Goal: Book appointment/travel/reservation

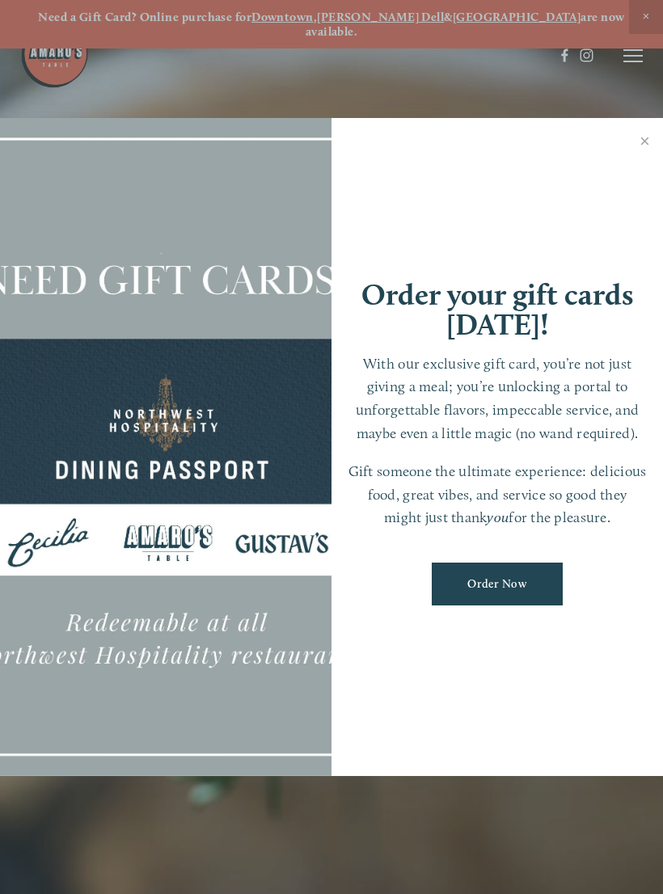
click at [625, 50] on div at bounding box center [331, 447] width 663 height 894
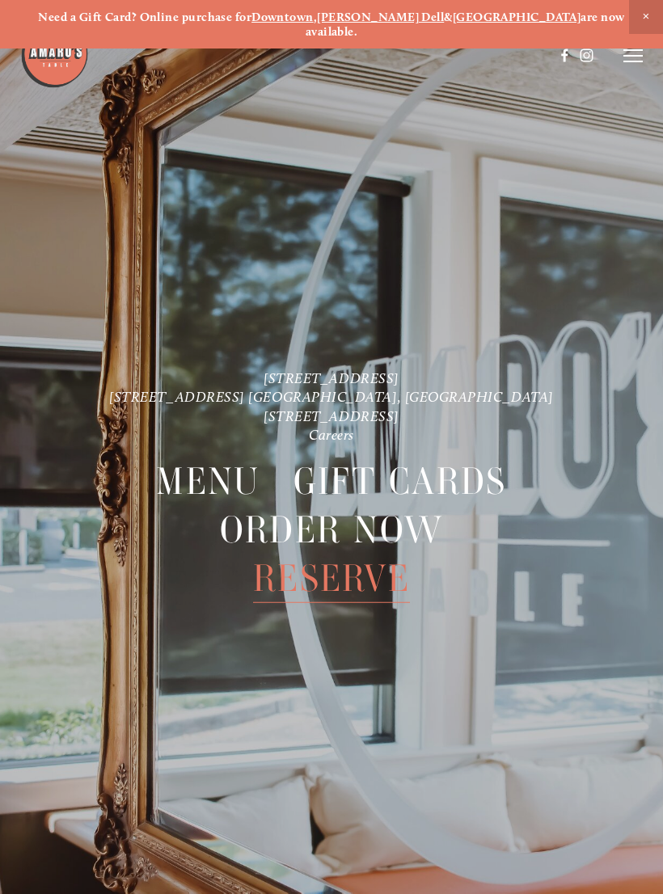
click at [355, 559] on span "Reserve" at bounding box center [331, 579] width 157 height 49
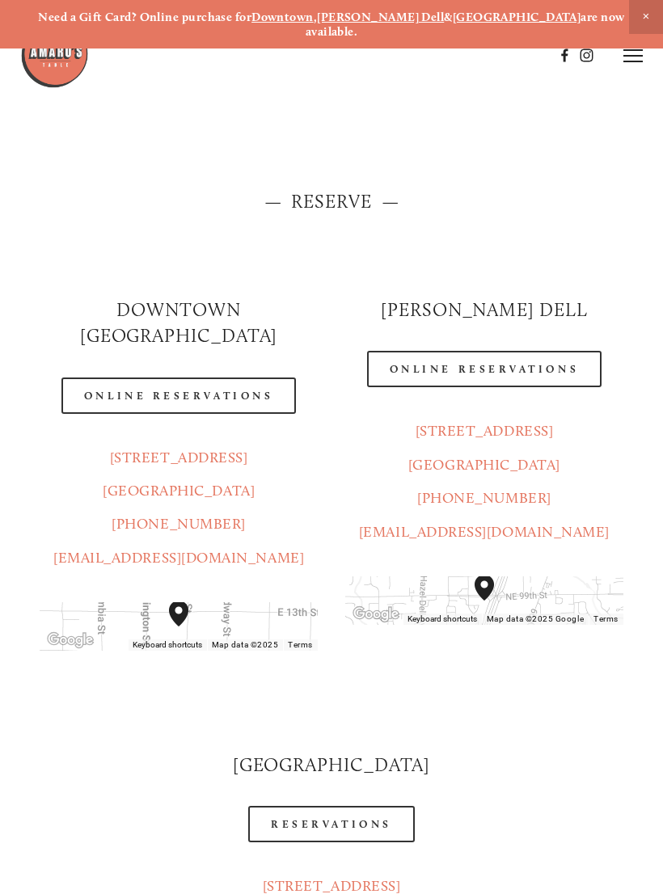
click at [243, 378] on link "Online Reservations" at bounding box center [178, 396] width 234 height 36
click at [621, 60] on header "Menu Order Now Visit Gallery 0" at bounding box center [331, 55] width 623 height 111
click at [638, 51] on icon at bounding box center [632, 56] width 19 height 15
click at [333, 53] on span "Menu" at bounding box center [337, 56] width 30 height 14
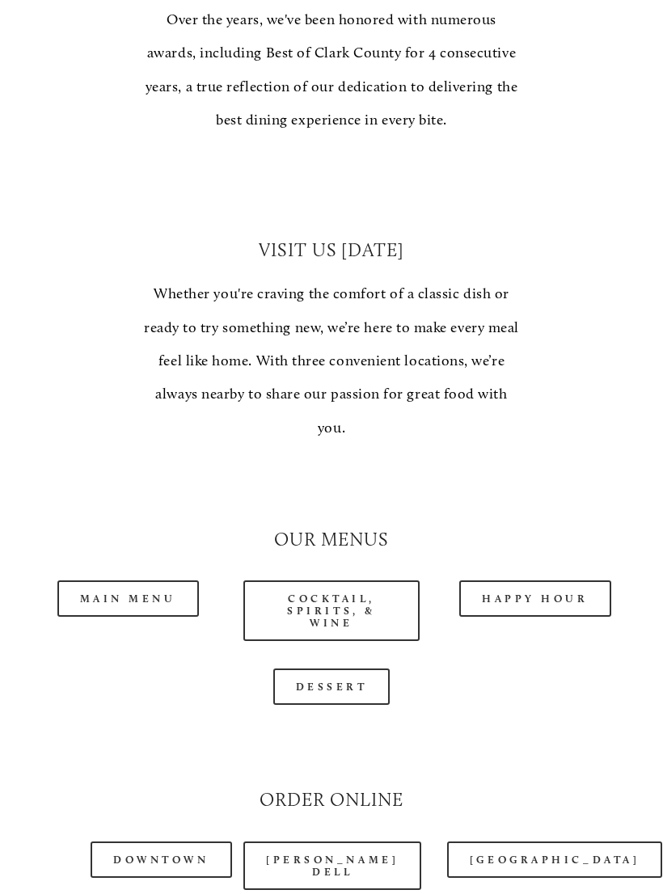
scroll to position [1045, 0]
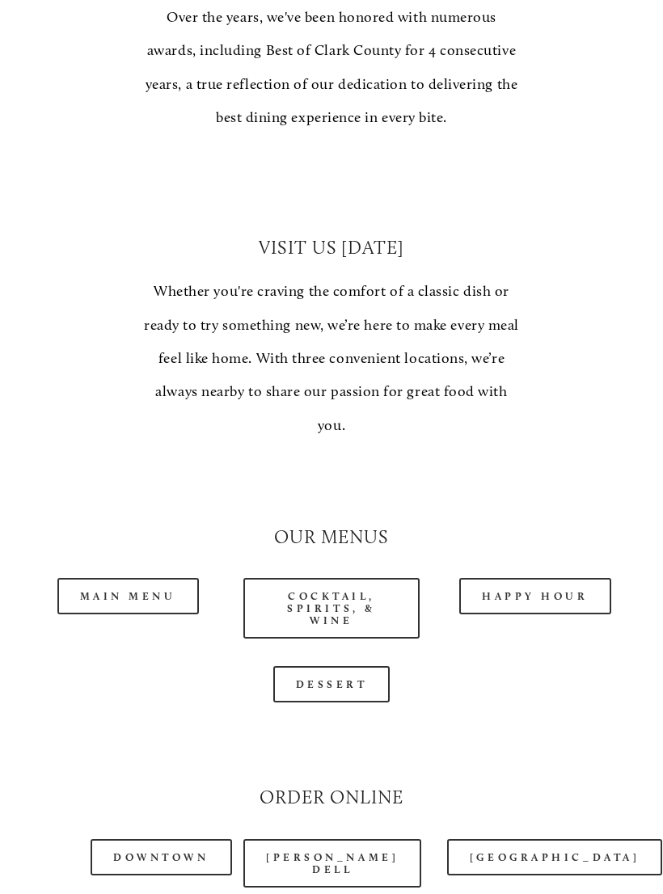
click at [162, 579] on link "Main Menu" at bounding box center [127, 597] width 141 height 36
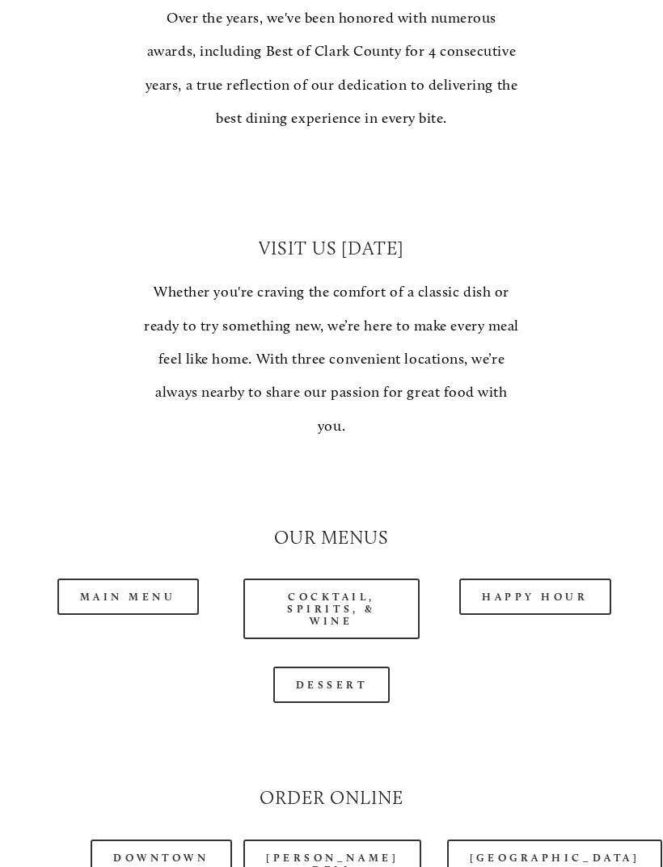
click at [198, 840] on link "Downtown" at bounding box center [161, 858] width 141 height 36
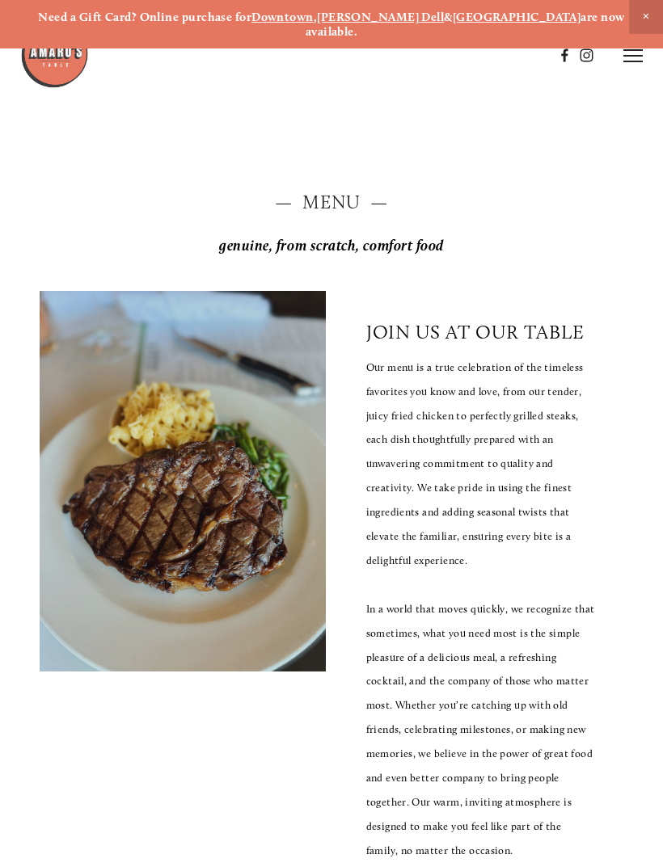
click at [640, 51] on icon at bounding box center [632, 56] width 19 height 15
click at [526, 52] on span "Reserve" at bounding box center [530, 56] width 37 height 14
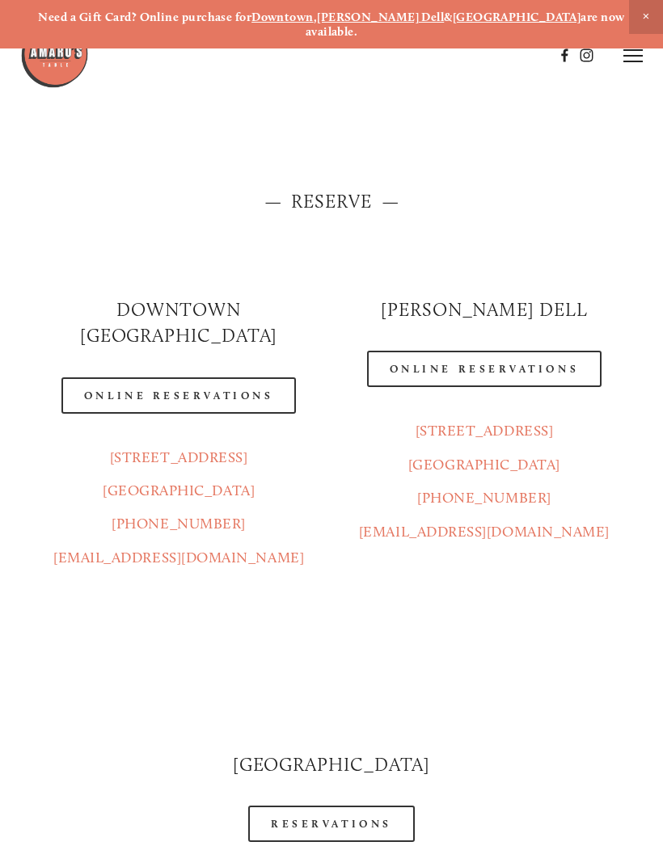
click at [252, 378] on link "Online Reservations" at bounding box center [178, 396] width 234 height 36
